Goal: Transaction & Acquisition: Download file/media

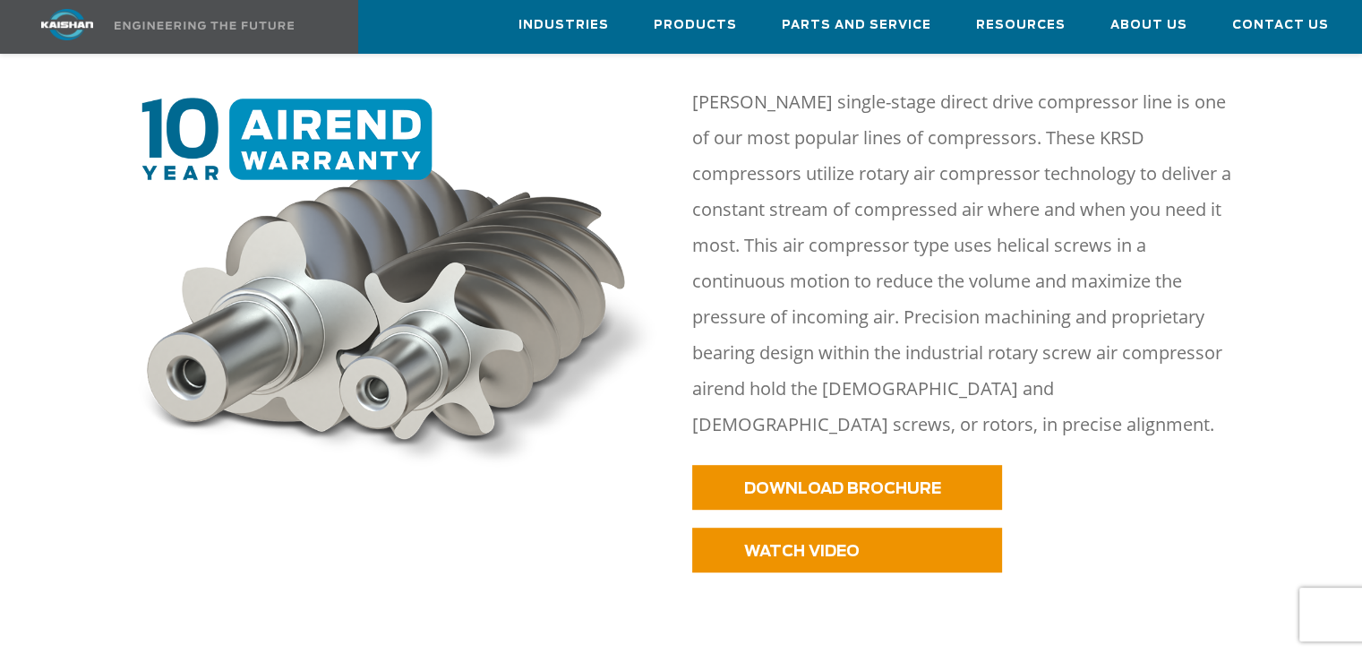
scroll to position [806, 0]
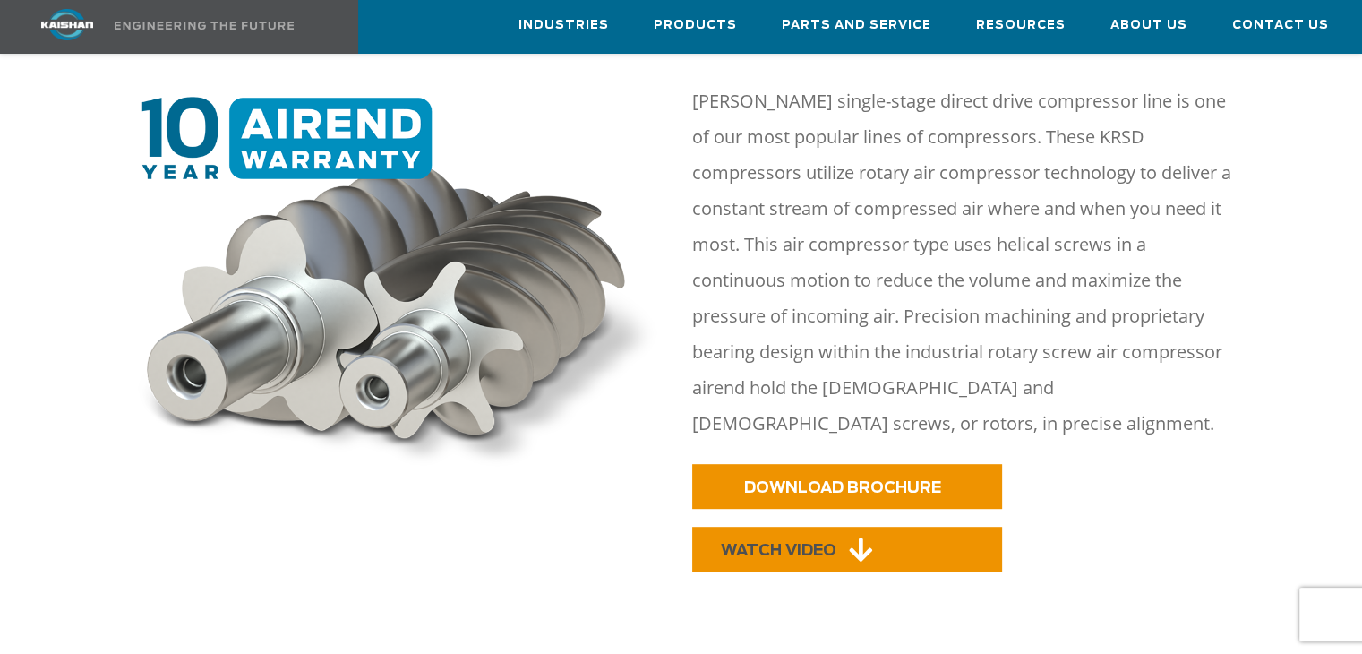
click at [785, 543] on span "WATCH VIDEO" at bounding box center [779, 550] width 116 height 15
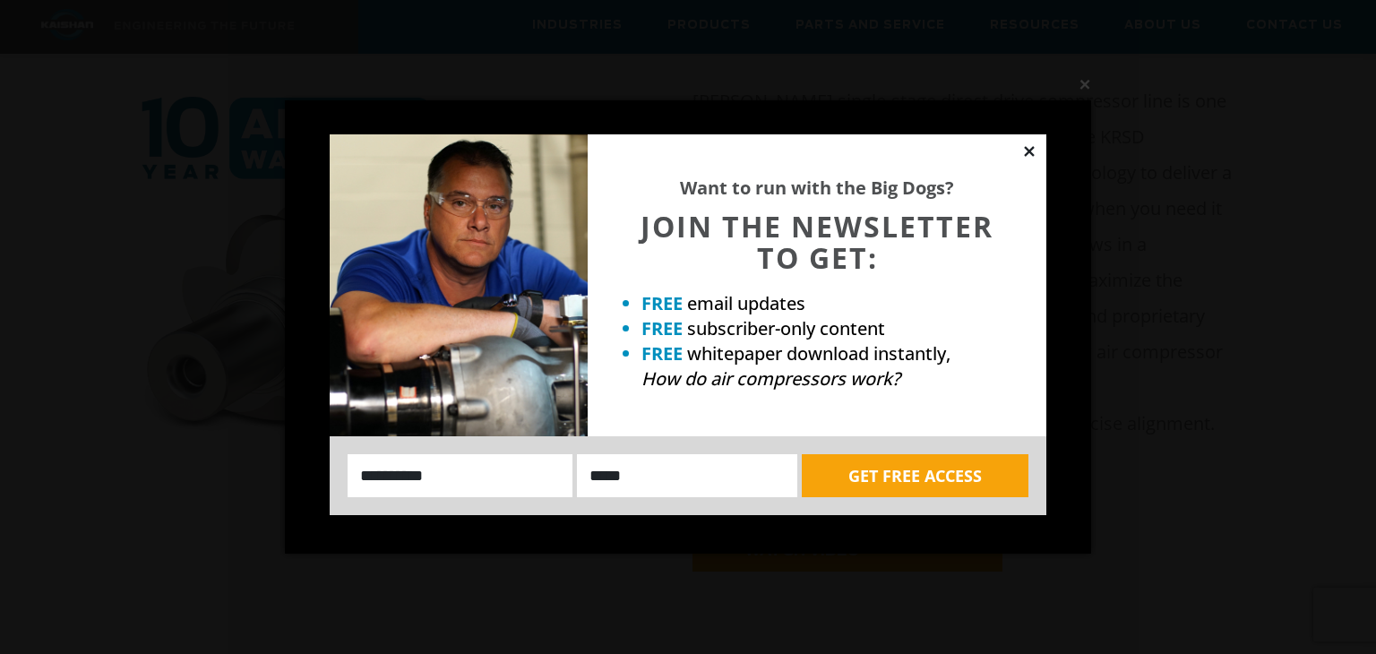
click at [1032, 150] on icon at bounding box center [1029, 151] width 16 height 16
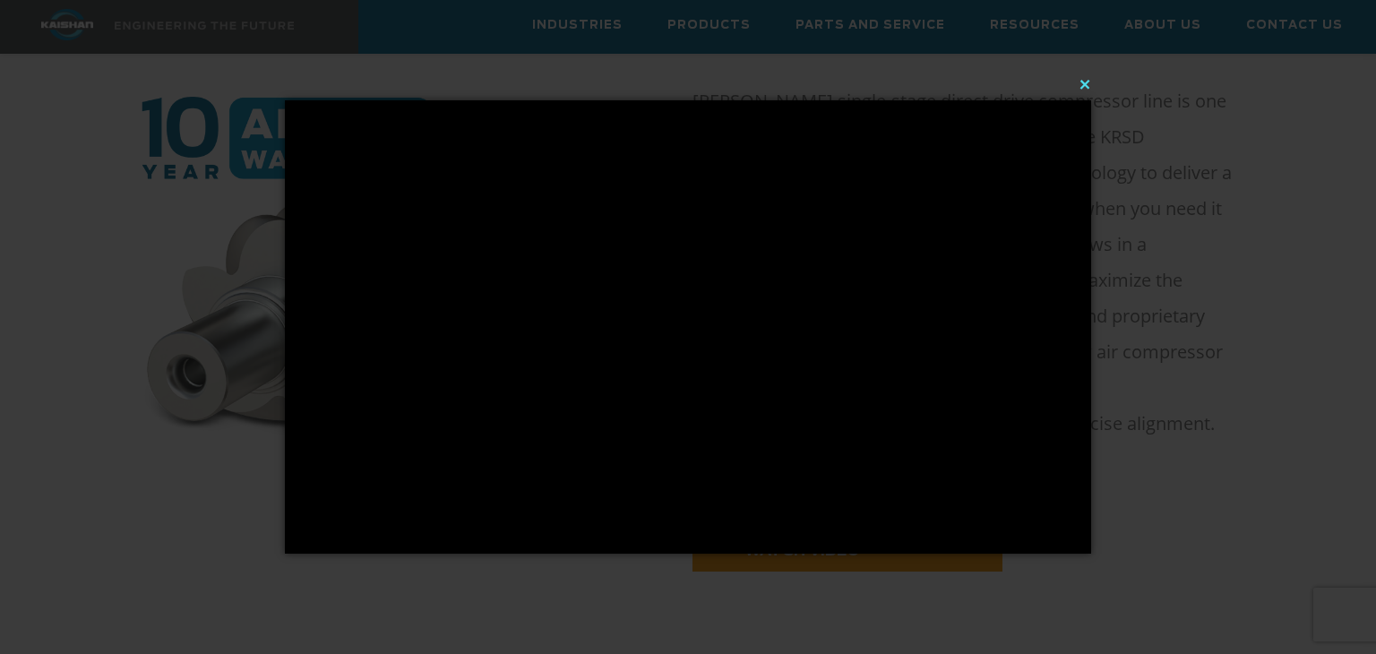
click at [1085, 83] on button "×" at bounding box center [693, 83] width 806 height 39
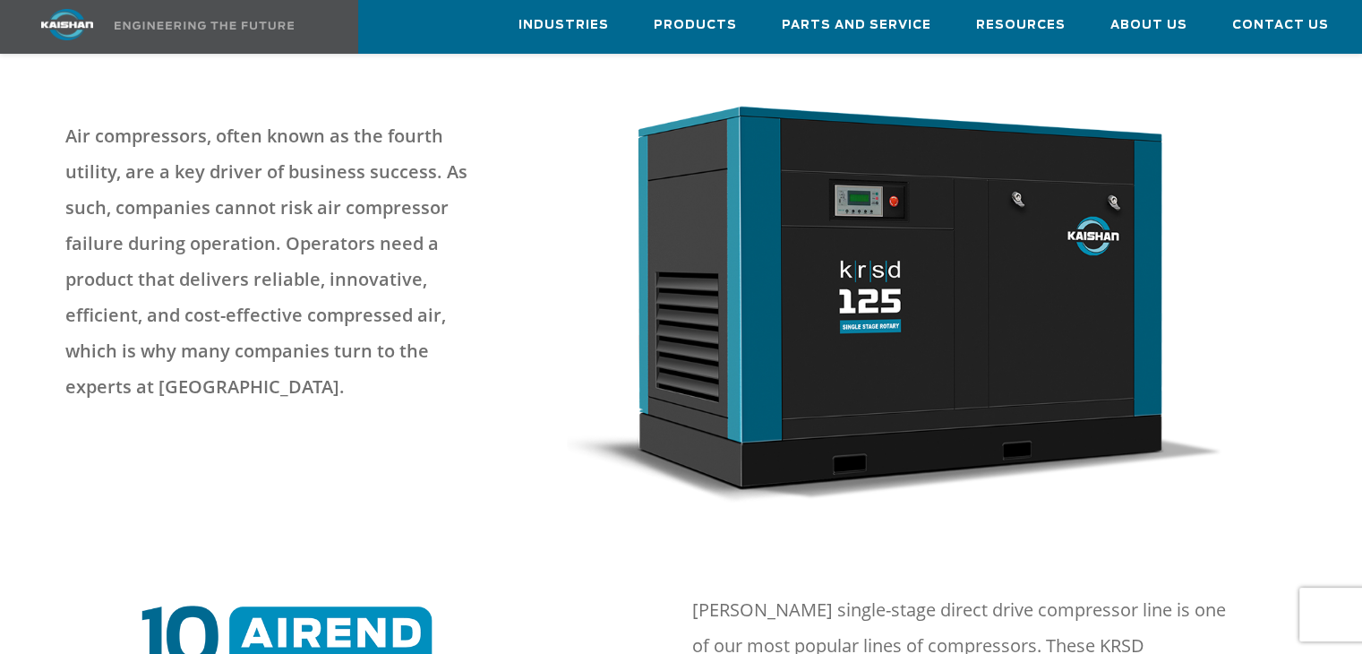
scroll to position [0, 0]
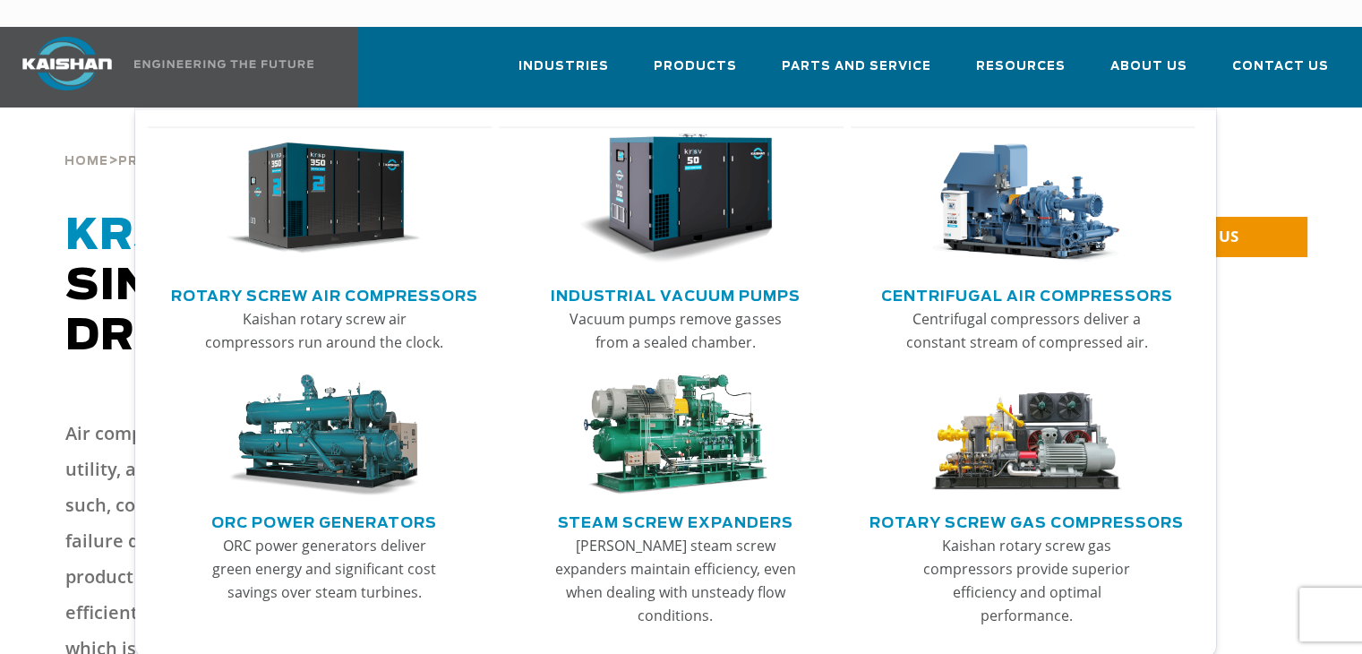
click at [314, 192] on img "Main menu" at bounding box center [324, 198] width 194 height 131
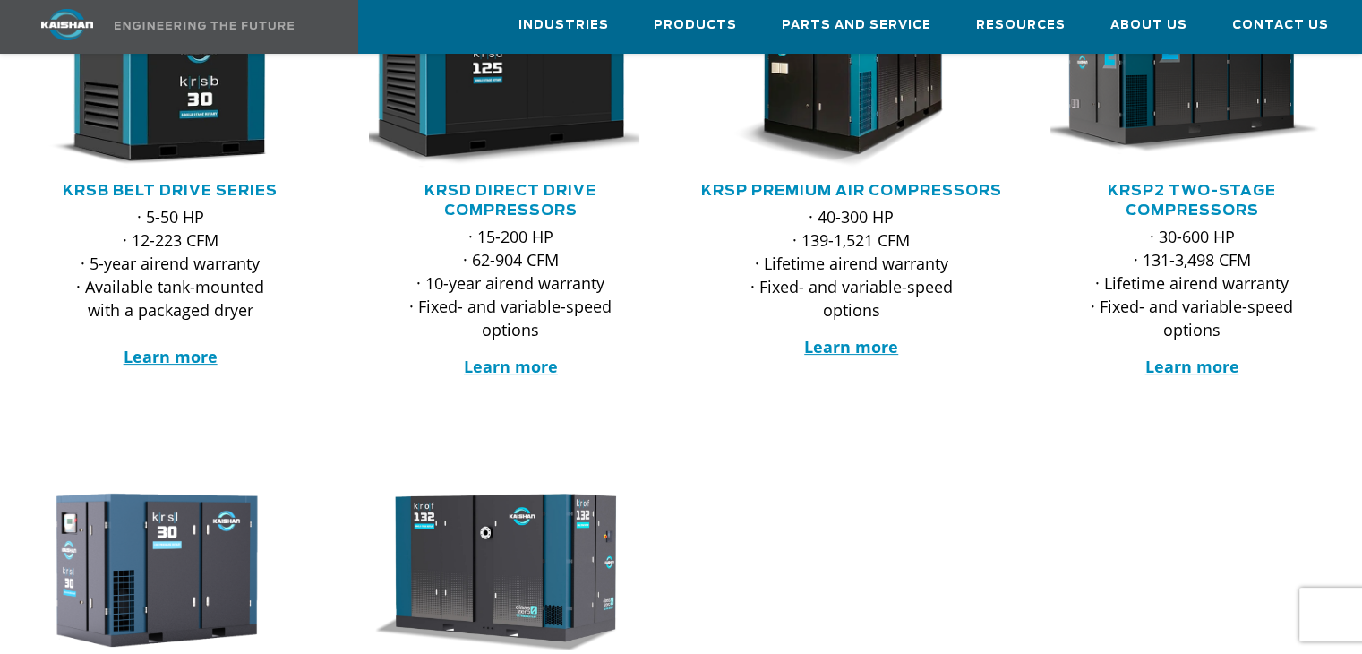
scroll to position [358, 0]
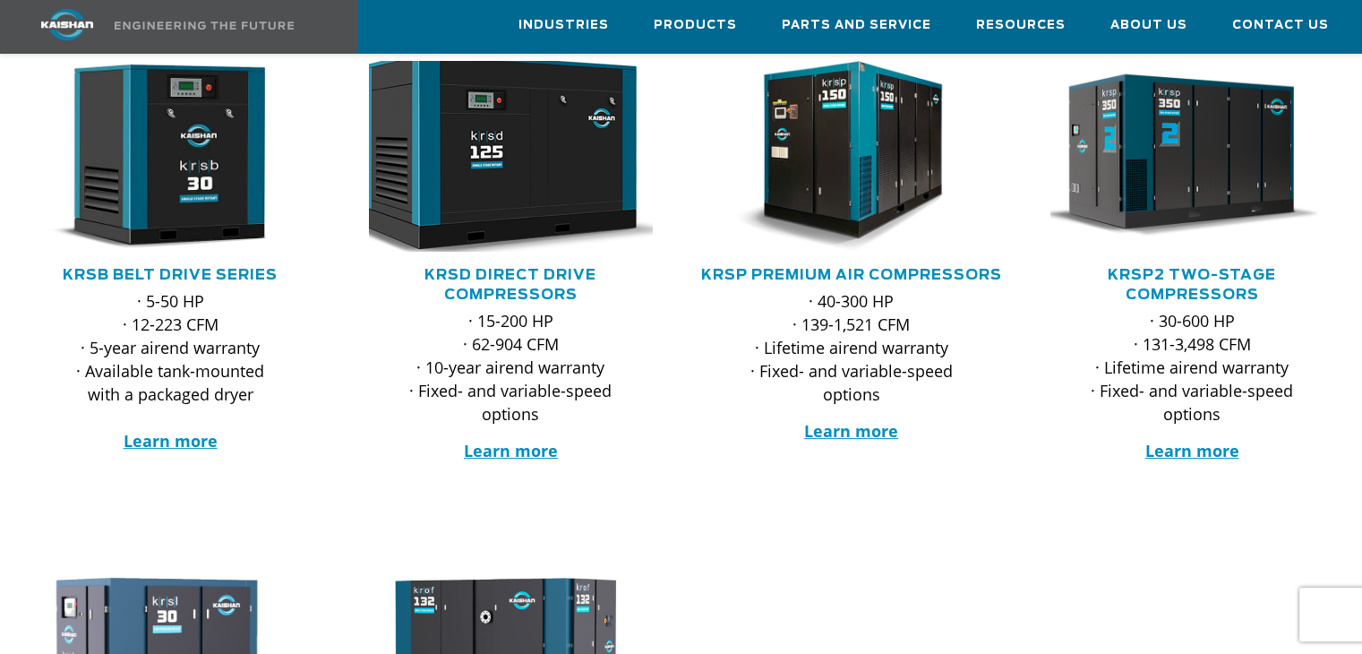
click at [468, 148] on img at bounding box center [497, 156] width 312 height 210
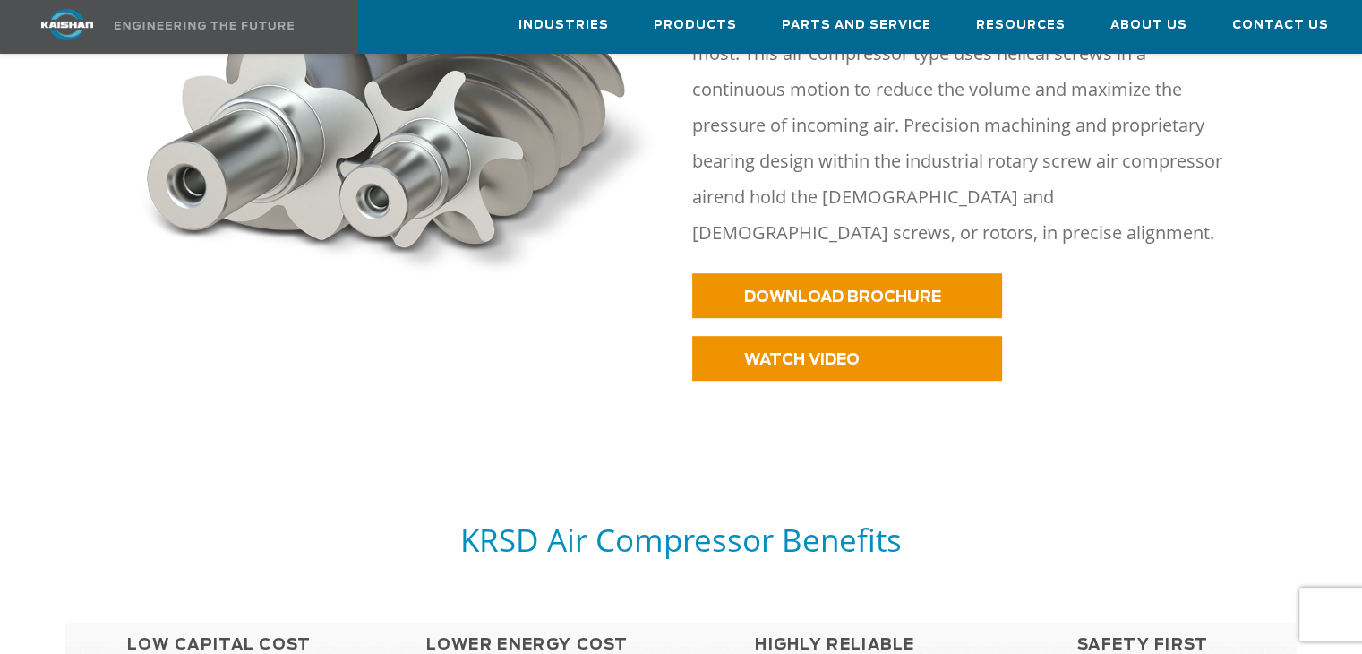
scroll to position [985, 0]
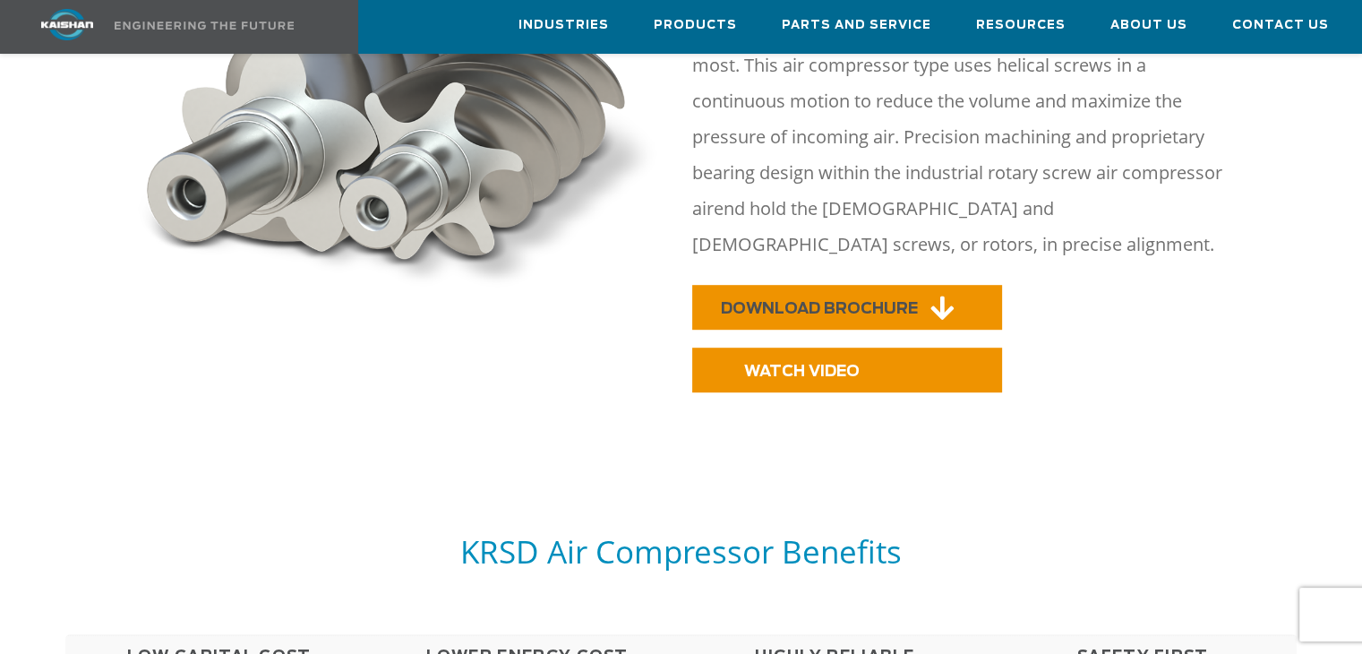
click at [810, 301] on span "DOWNLOAD BROCHURE" at bounding box center [819, 308] width 197 height 15
